Goal: Information Seeking & Learning: Learn about a topic

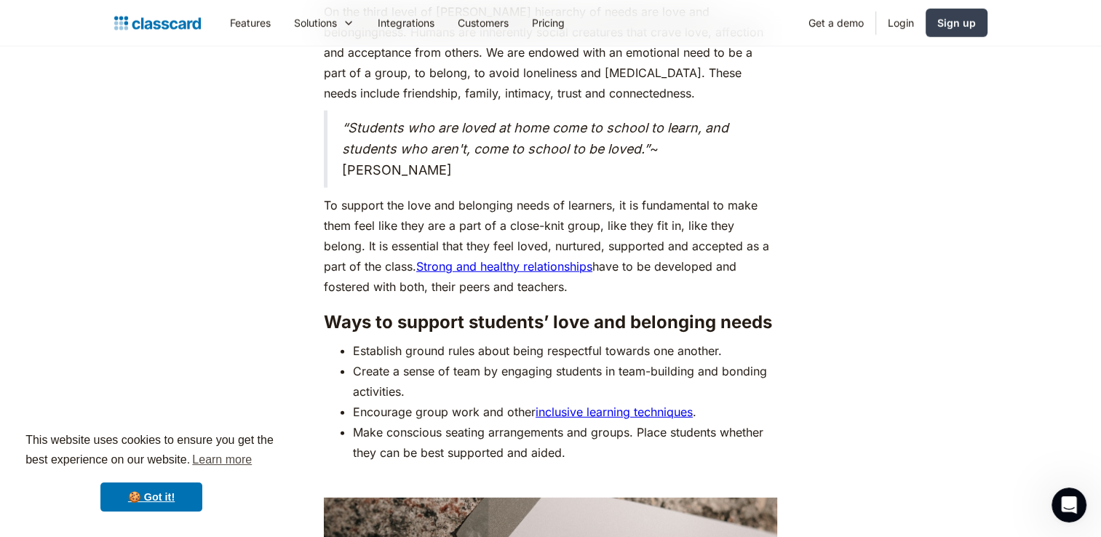
scroll to position [4028, 0]
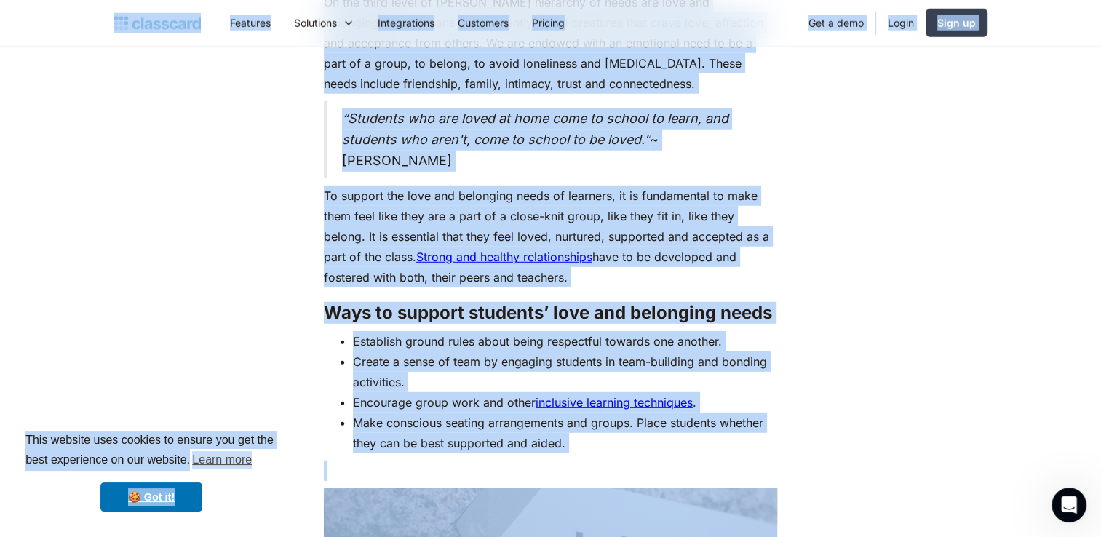
click at [834, 372] on div "As humans, we are driven by an innate desire to achieve more, to surpass not ju…" at bounding box center [551, 2] width 592 height 6500
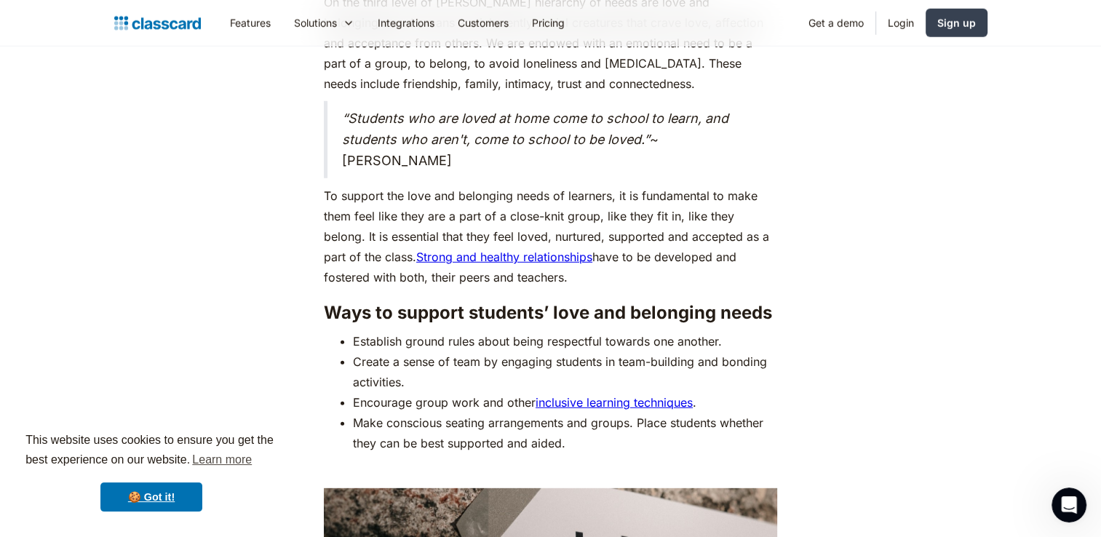
click at [660, 395] on link "inclusive learning techniques" at bounding box center [614, 402] width 157 height 15
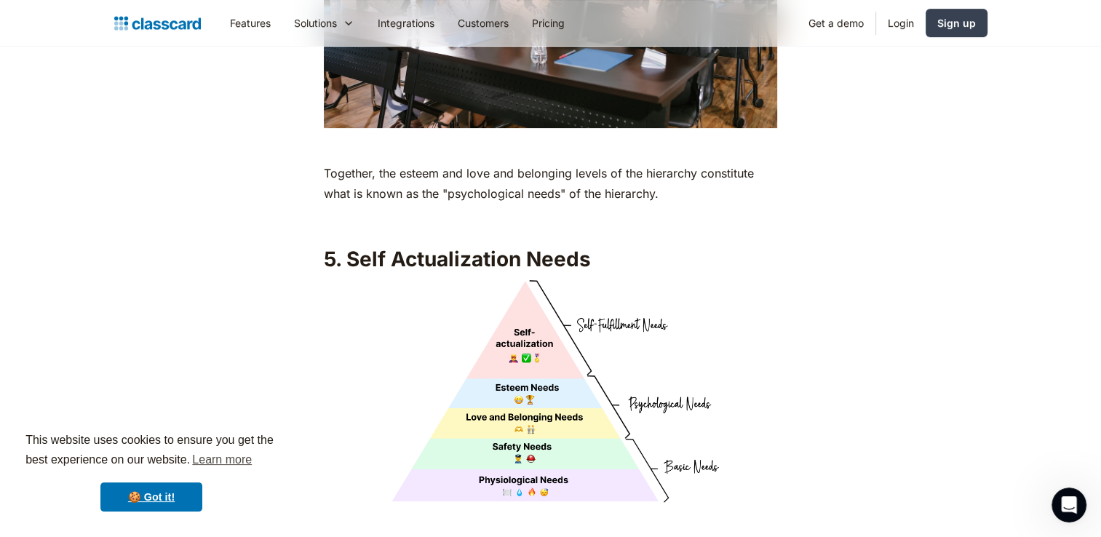
scroll to position [5901, 0]
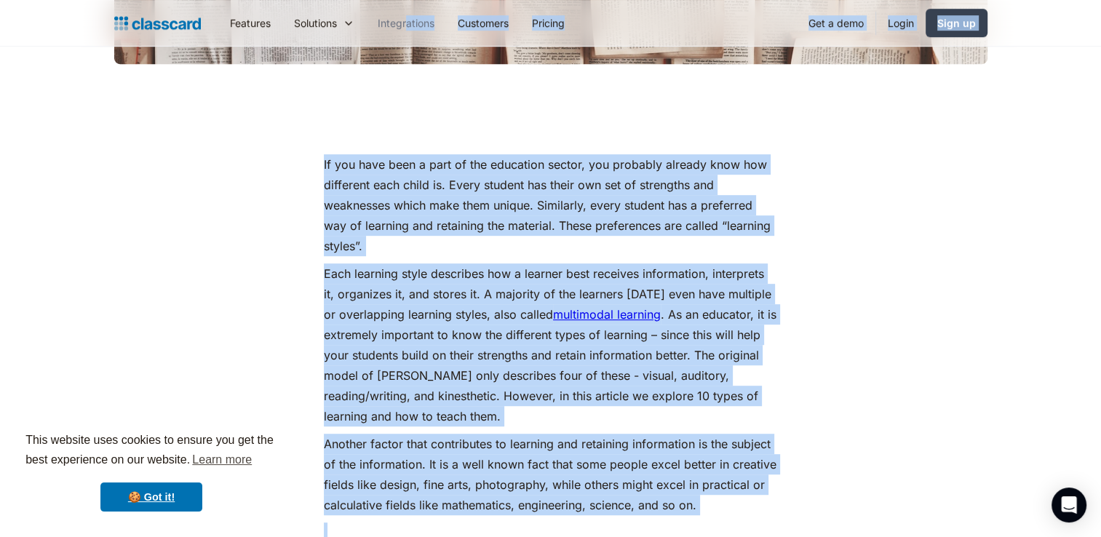
scroll to position [719, 0]
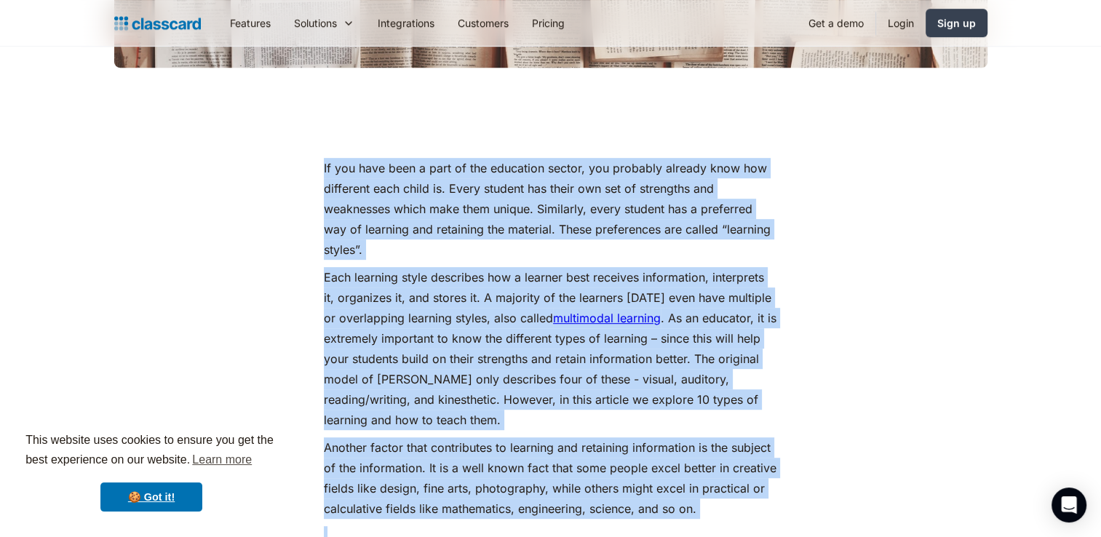
drag, startPoint x: 425, startPoint y: 400, endPoint x: 309, endPoint y: 116, distance: 307.5
